Goal: Task Accomplishment & Management: Complete application form

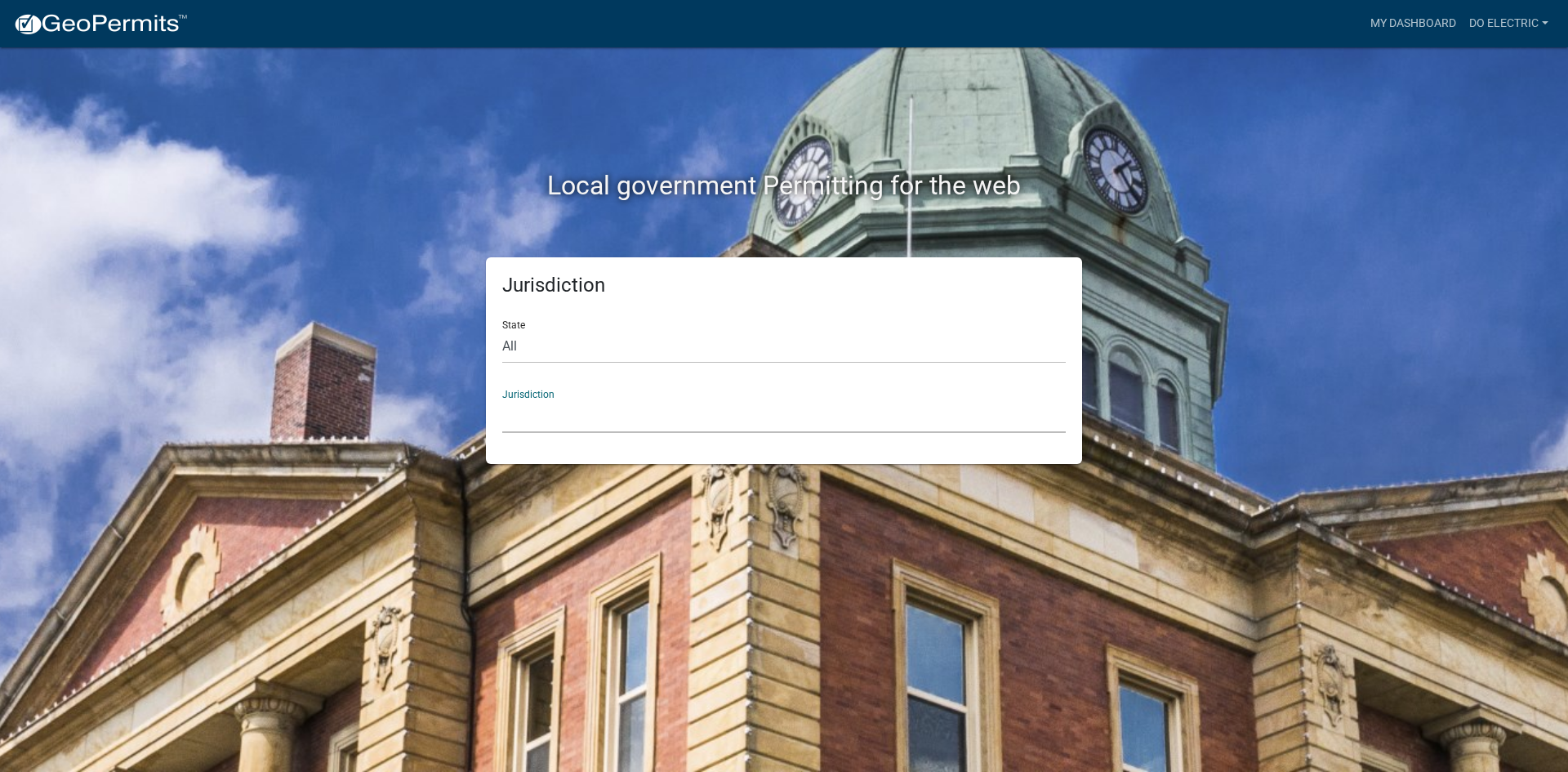
click at [539, 404] on select "[GEOGRAPHIC_DATA], [US_STATE] [GEOGRAPHIC_DATA], [US_STATE][PERSON_NAME][GEOGRA…" at bounding box center [784, 416] width 564 height 34
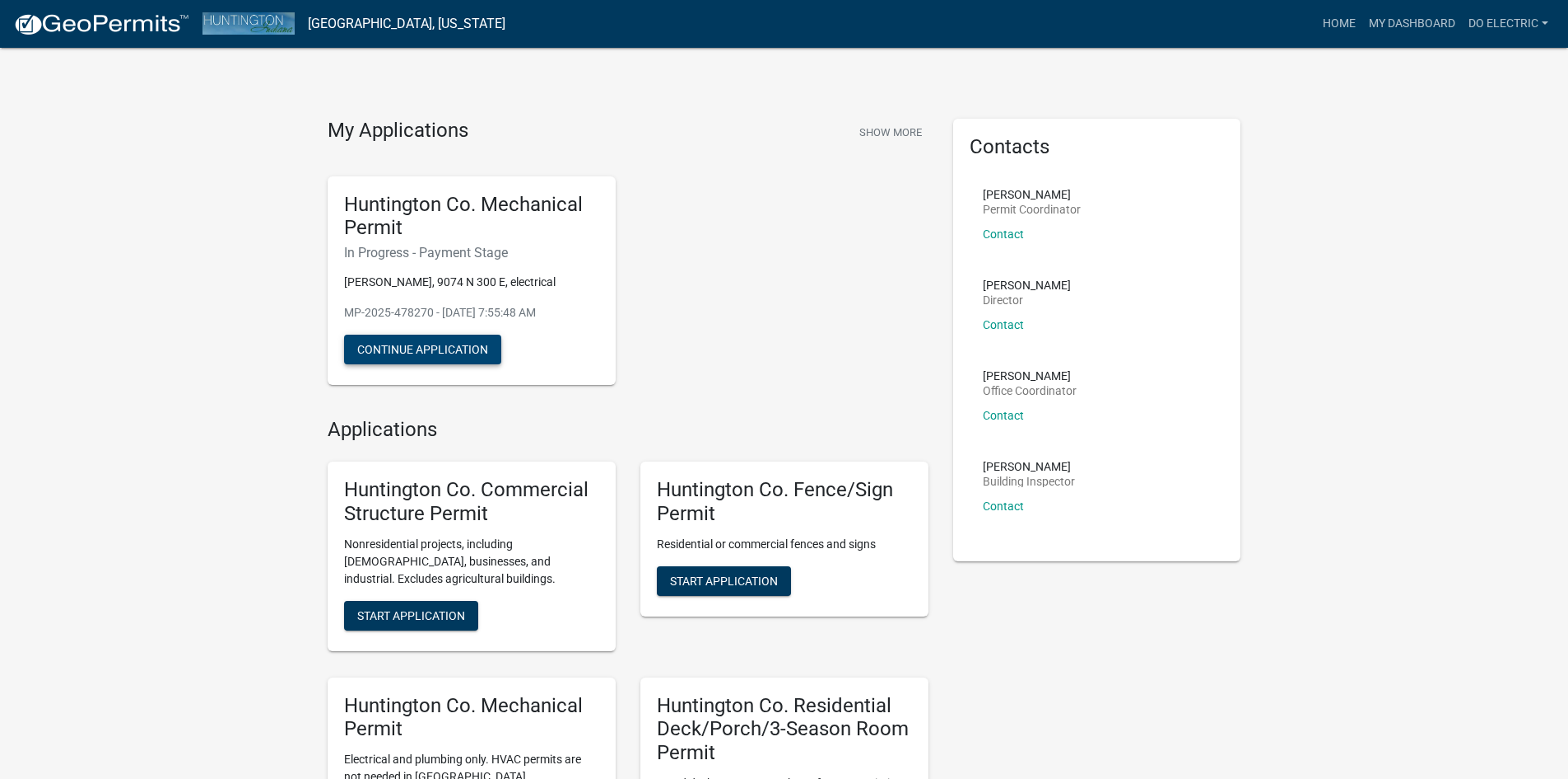
click at [410, 357] on button "Continue Application" at bounding box center [423, 349] width 157 height 30
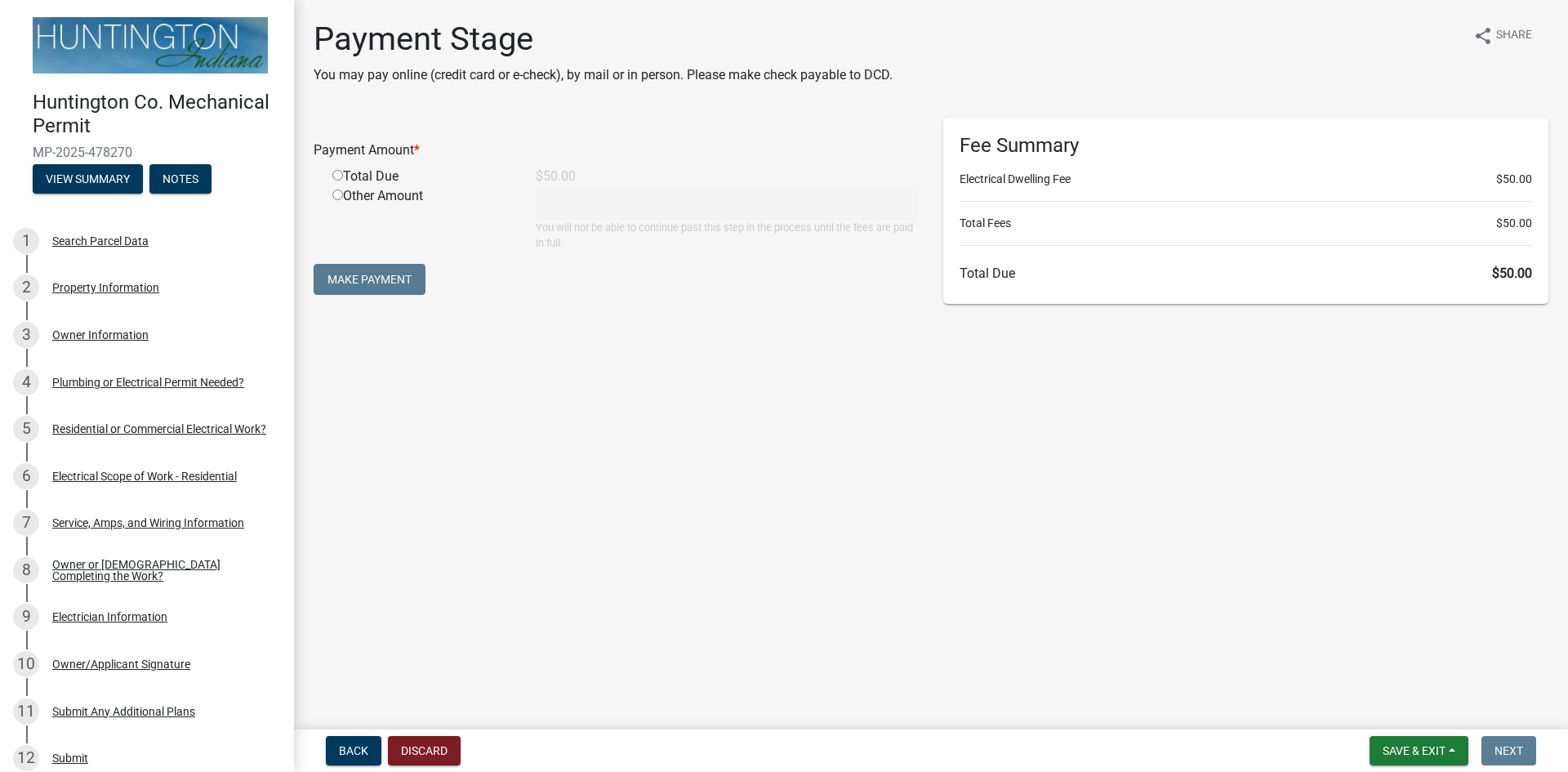
click at [334, 168] on div "Total Due" at bounding box center [422, 176] width 204 height 20
click at [338, 178] on input "radio" at bounding box center [337, 175] width 11 height 11
radio input "true"
type input "50"
click at [354, 274] on button "Make Payment" at bounding box center [369, 279] width 112 height 31
